Goal: Find specific page/section: Find specific page/section

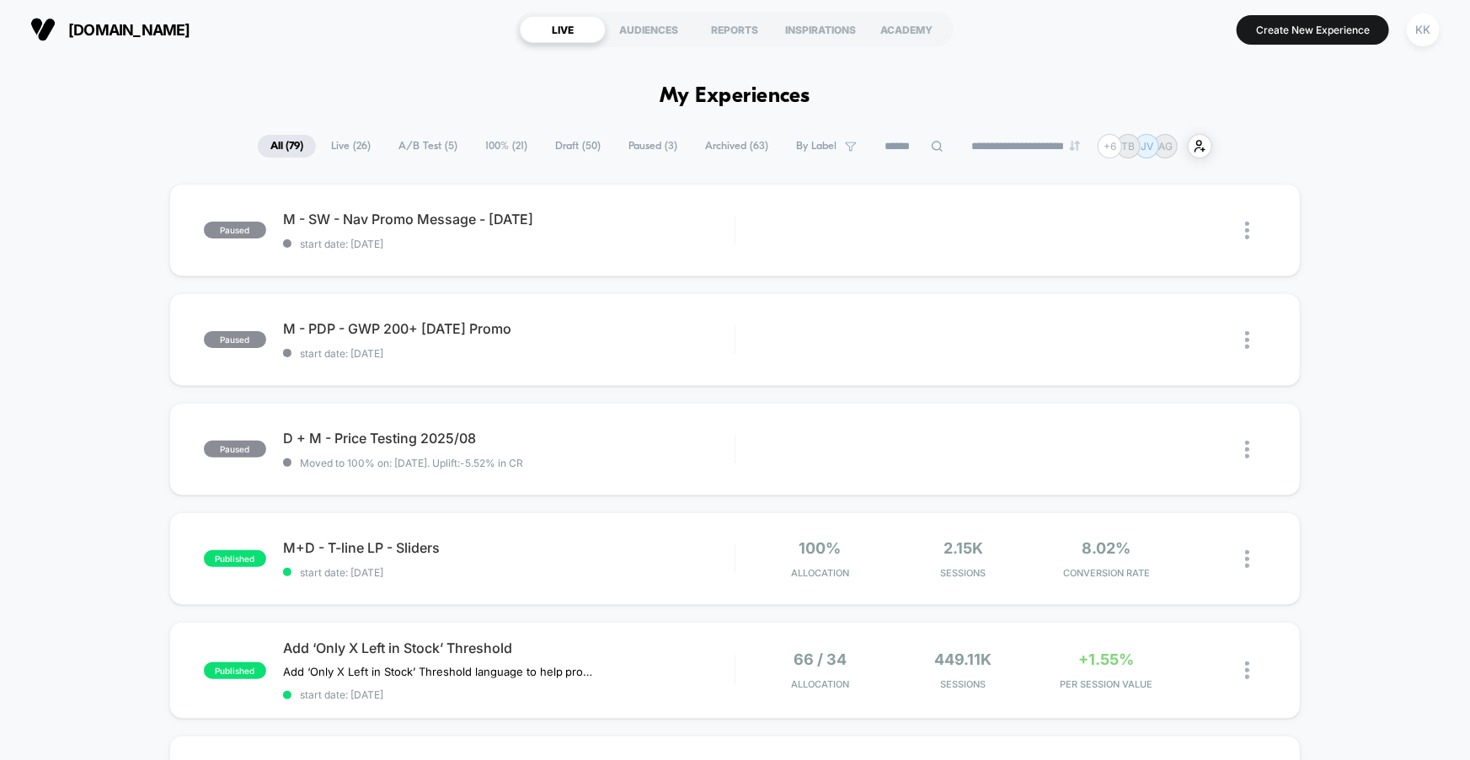
click at [426, 150] on span "A/B Test ( 5 )" at bounding box center [428, 146] width 84 height 23
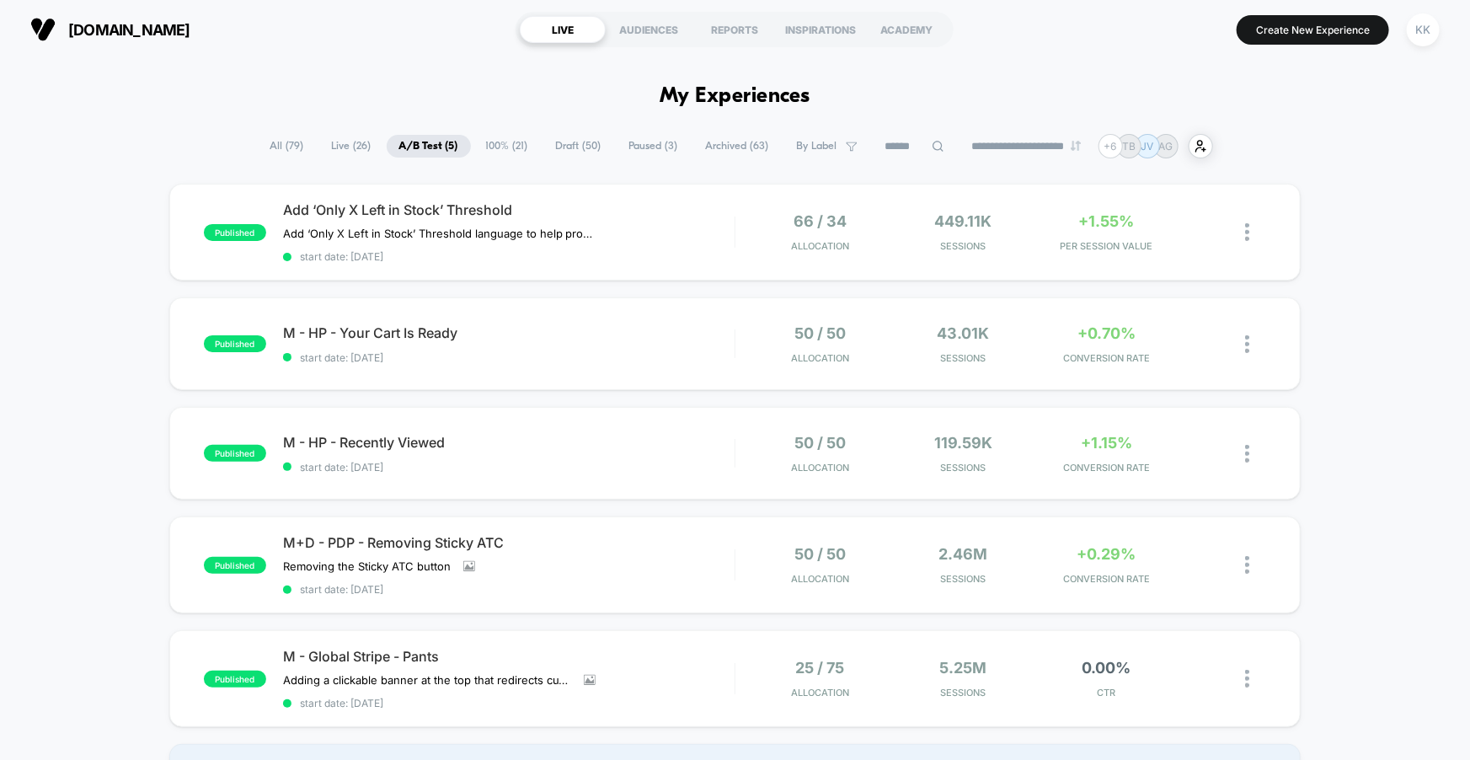
click at [351, 134] on div "**********" at bounding box center [735, 146] width 955 height 24
click at [351, 142] on span "Live ( 26 )" at bounding box center [351, 146] width 65 height 23
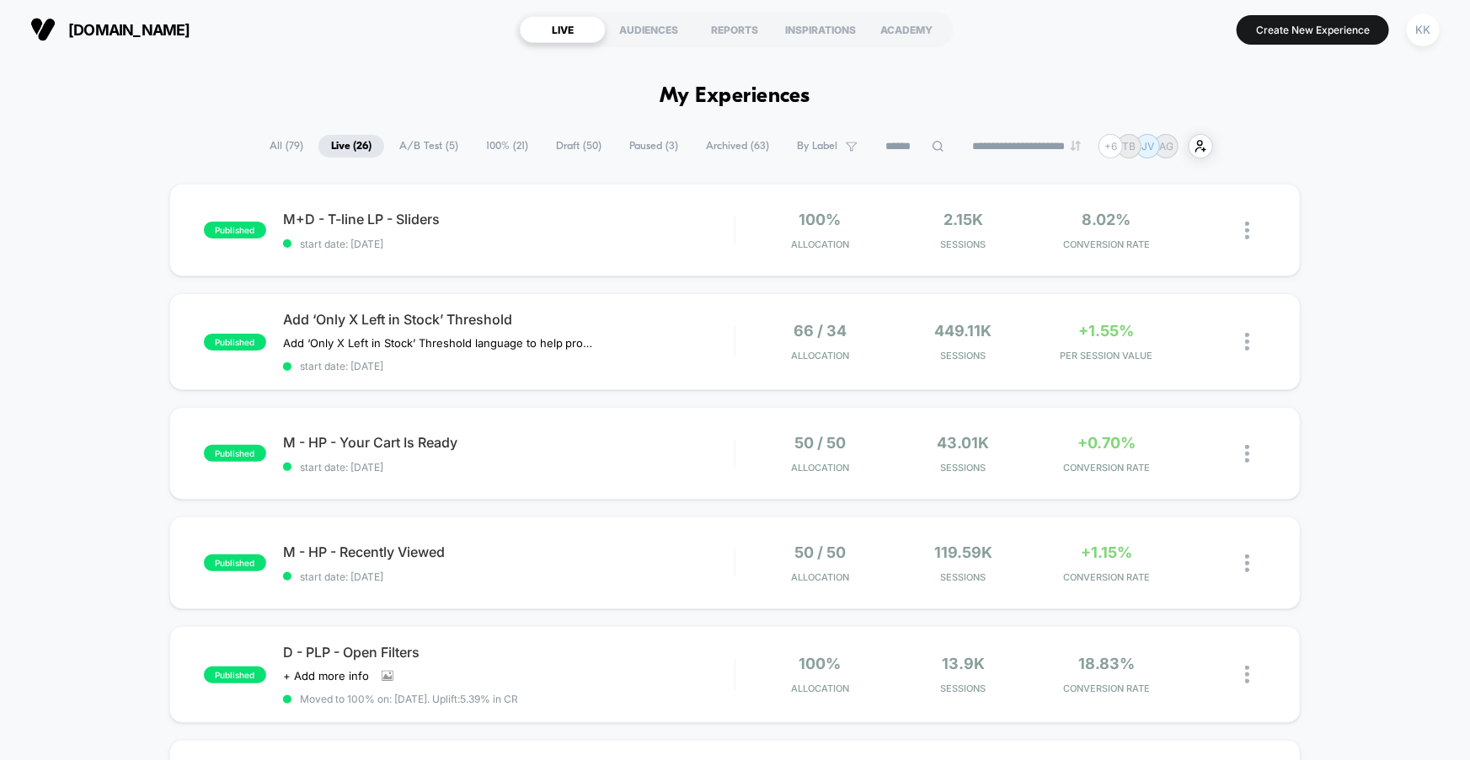
click at [939, 152] on input at bounding box center [915, 146] width 84 height 20
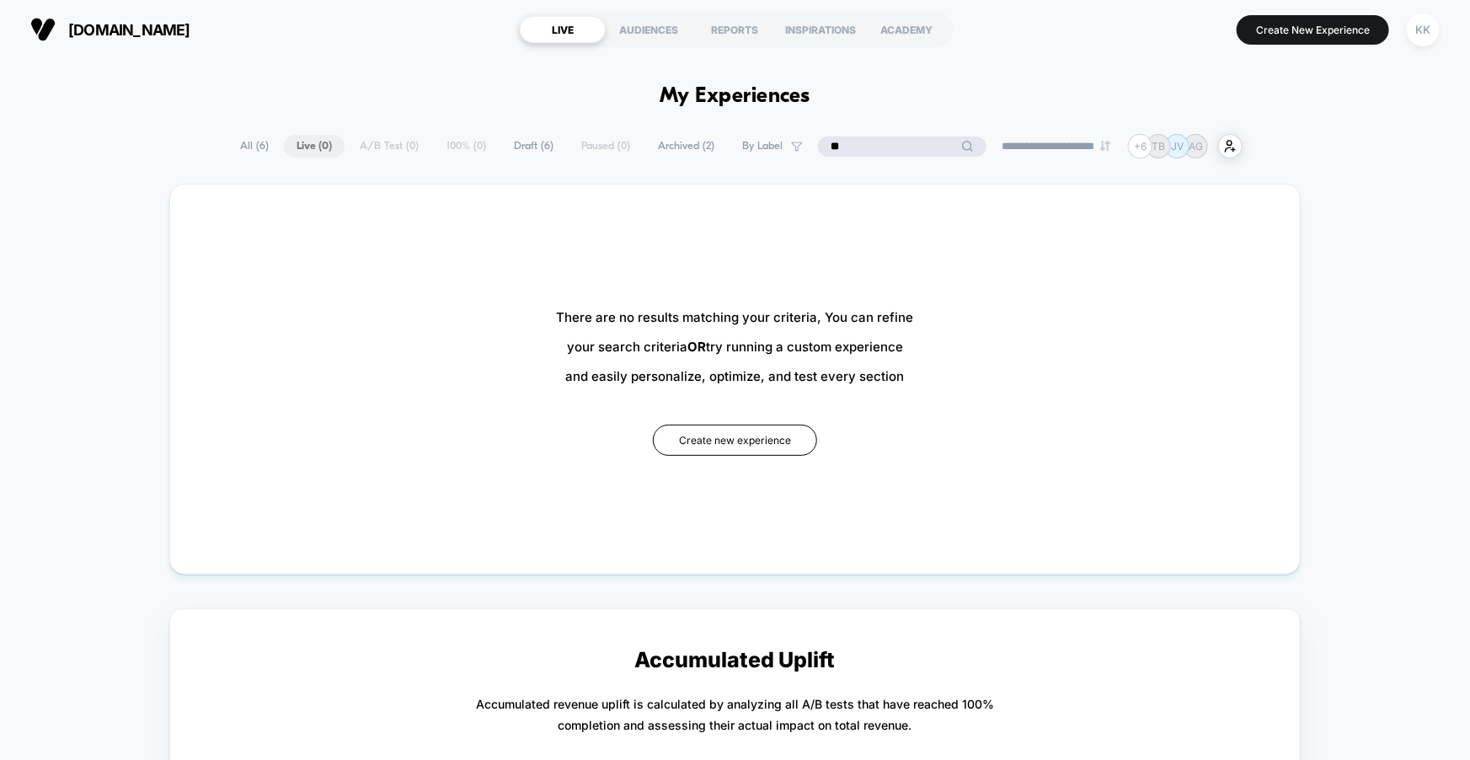
type input "*"
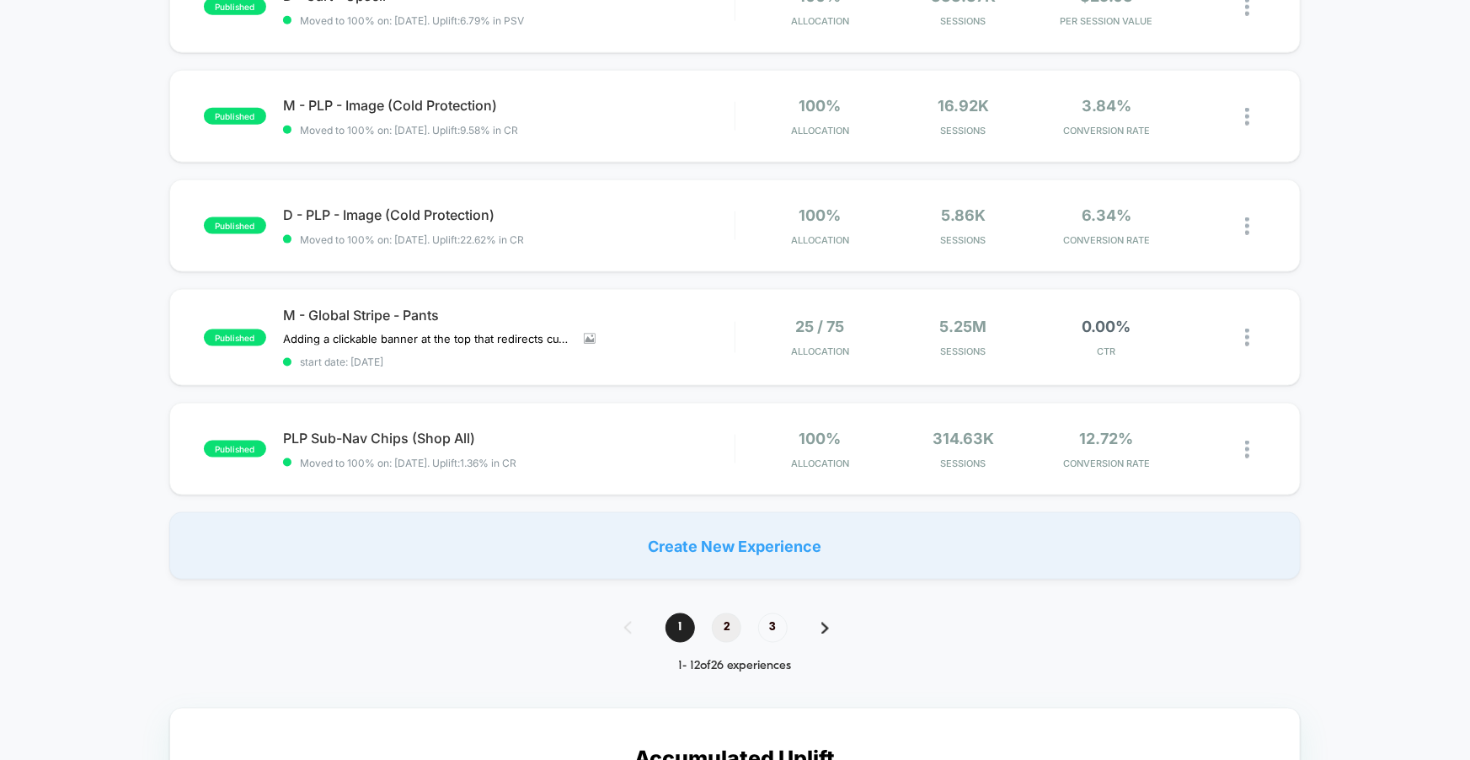
scroll to position [1003, 0]
click at [720, 624] on span "2" at bounding box center [726, 627] width 29 height 29
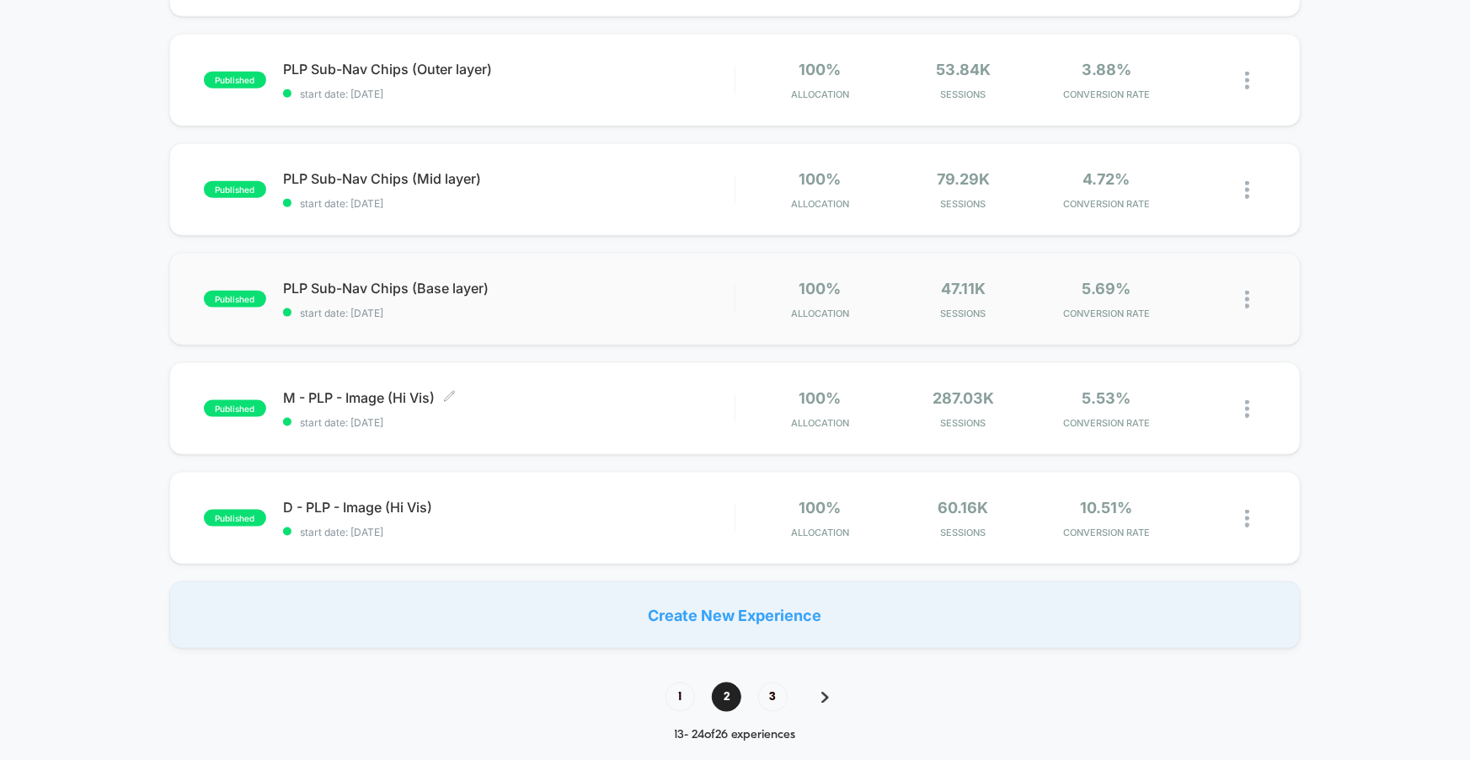
scroll to position [969, 0]
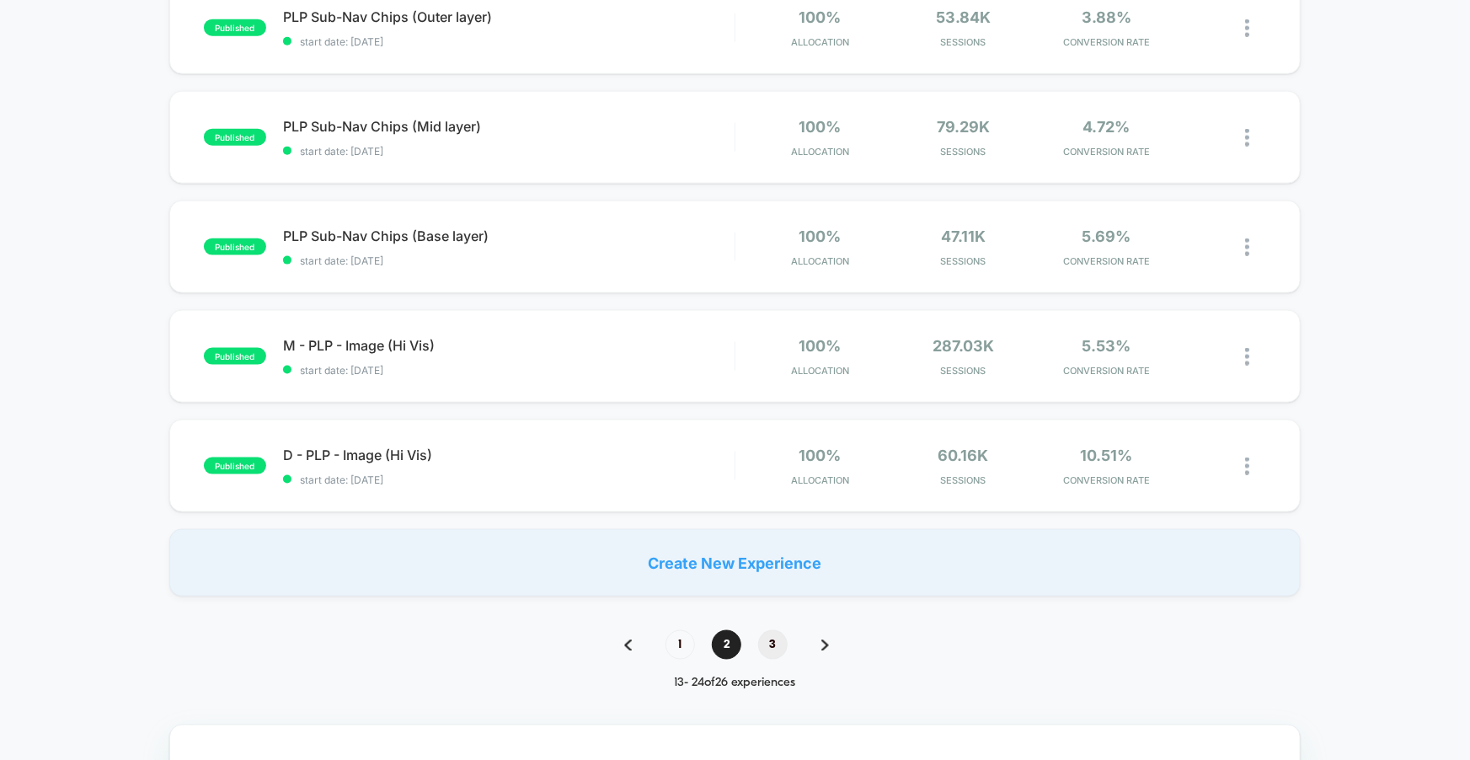
click at [774, 650] on span "3" at bounding box center [772, 644] width 29 height 29
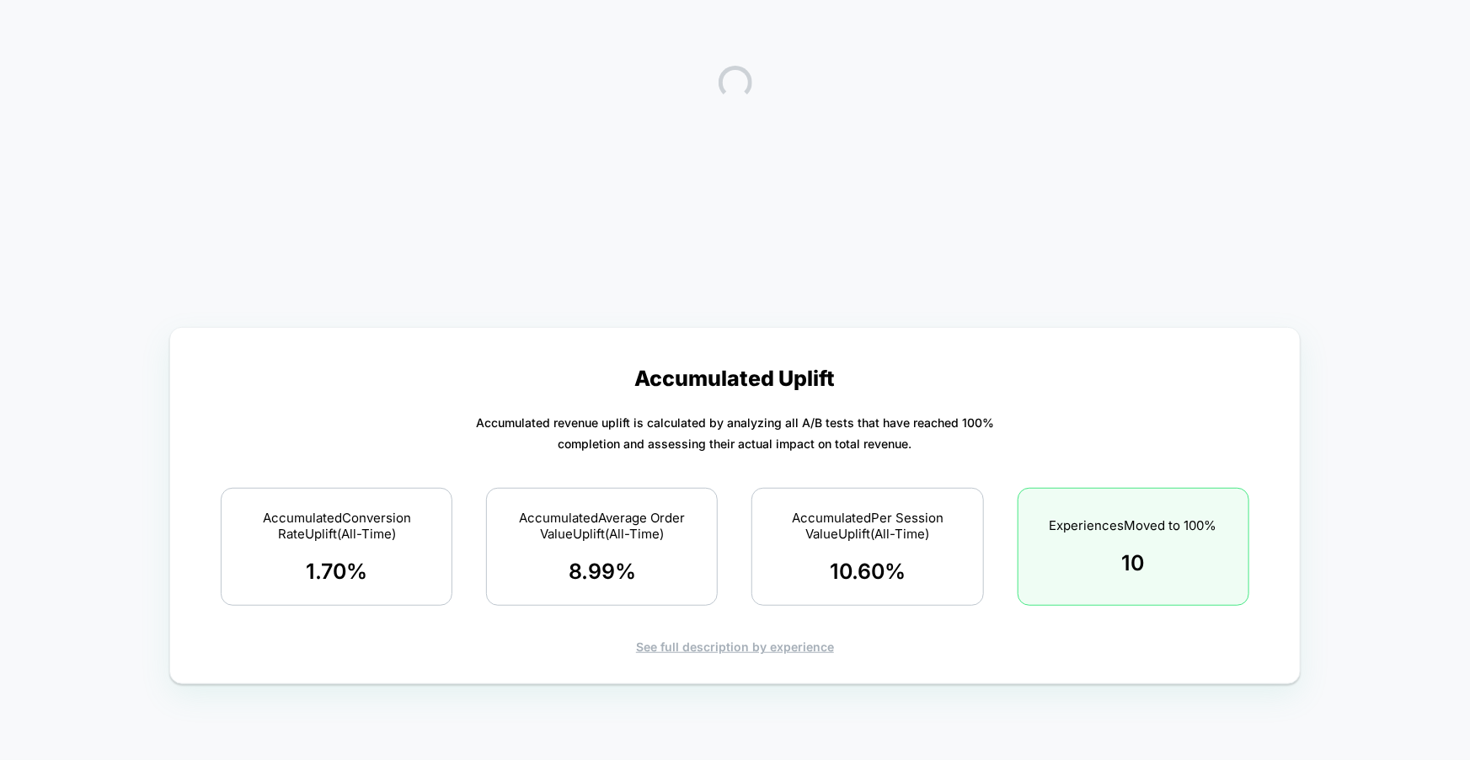
scroll to position [0, 0]
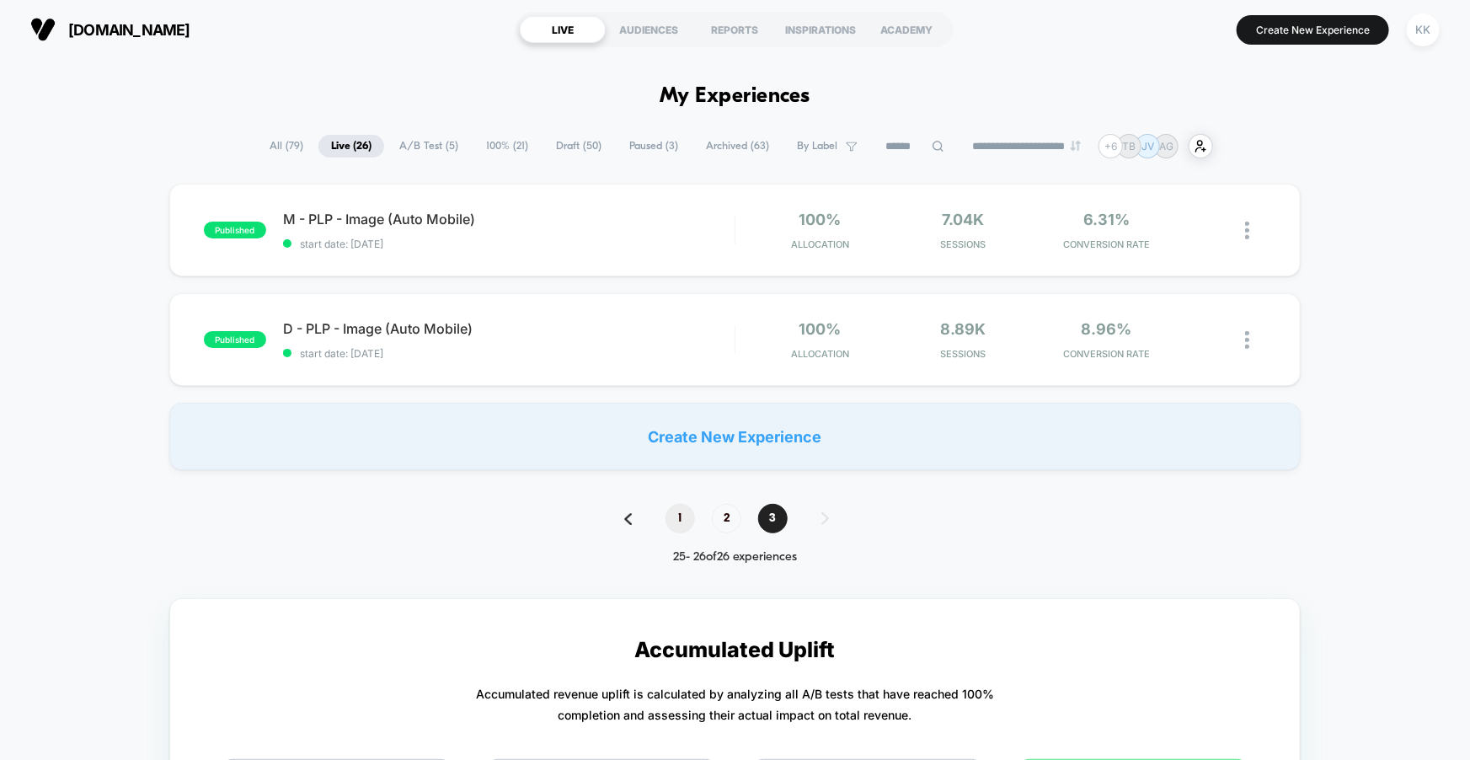
click at [693, 519] on span "1" at bounding box center [680, 518] width 29 height 29
